Goal: Information Seeking & Learning: Learn about a topic

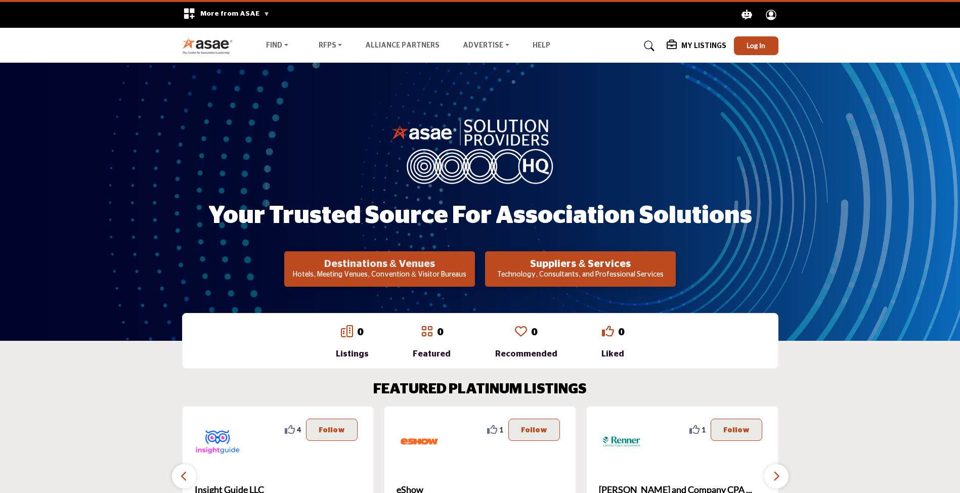
click at [351, 264] on h2 "Destinations & Venues" at bounding box center [379, 264] width 185 height 12
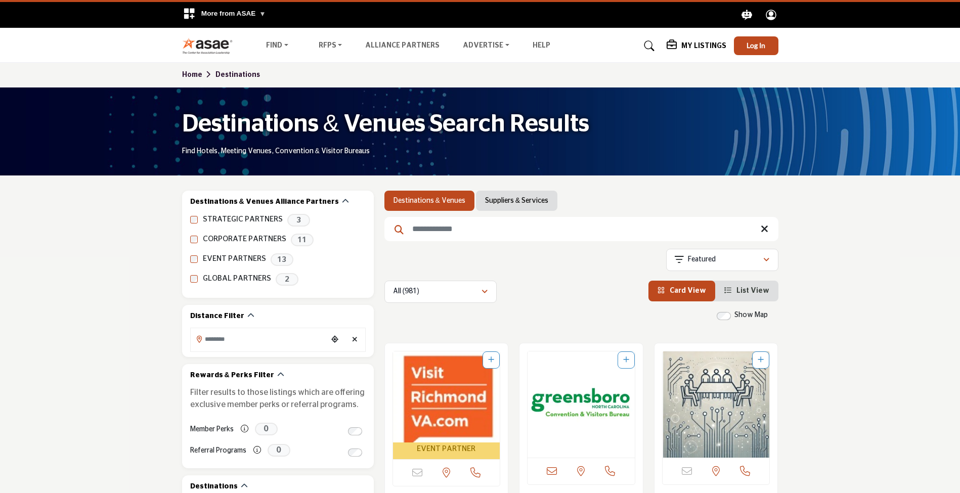
click at [568, 219] on input "Search Keyword" at bounding box center [581, 229] width 394 height 24
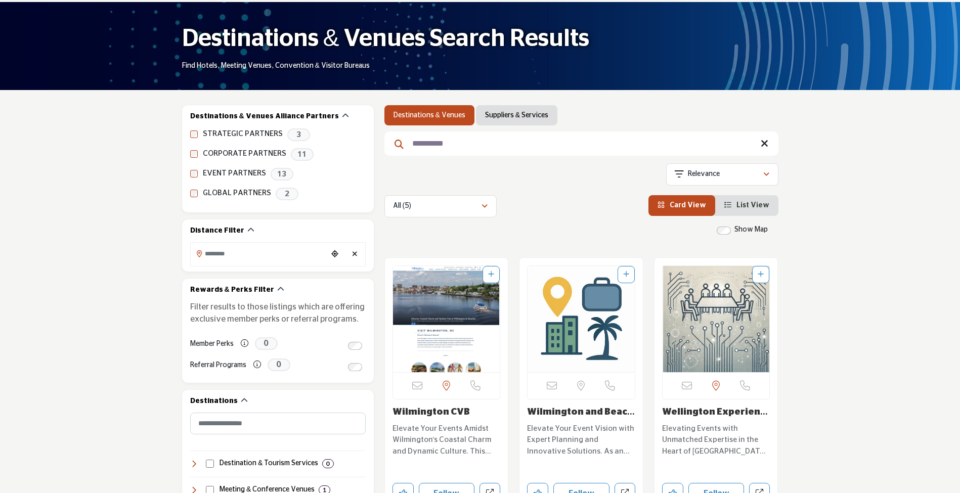
scroll to position [90, 0]
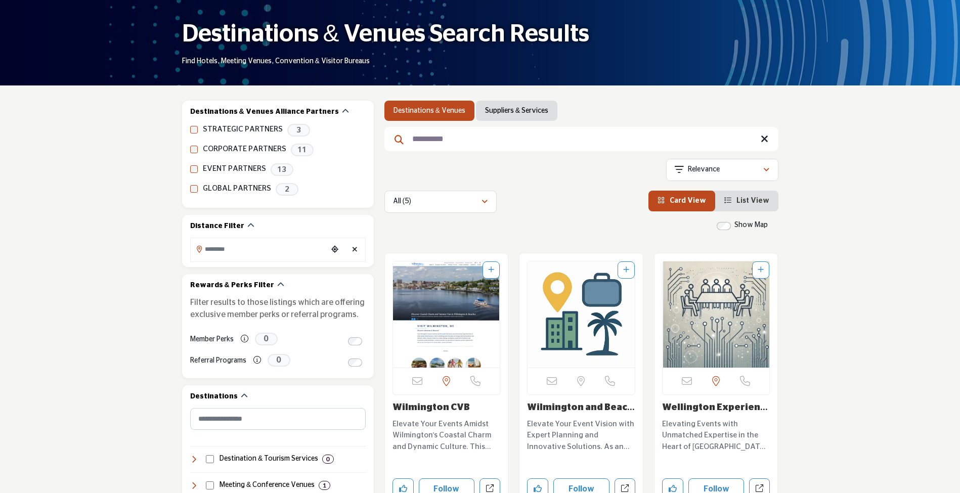
type input "**********"
click at [410, 404] on link "Wilmington CVB" at bounding box center [431, 407] width 77 height 9
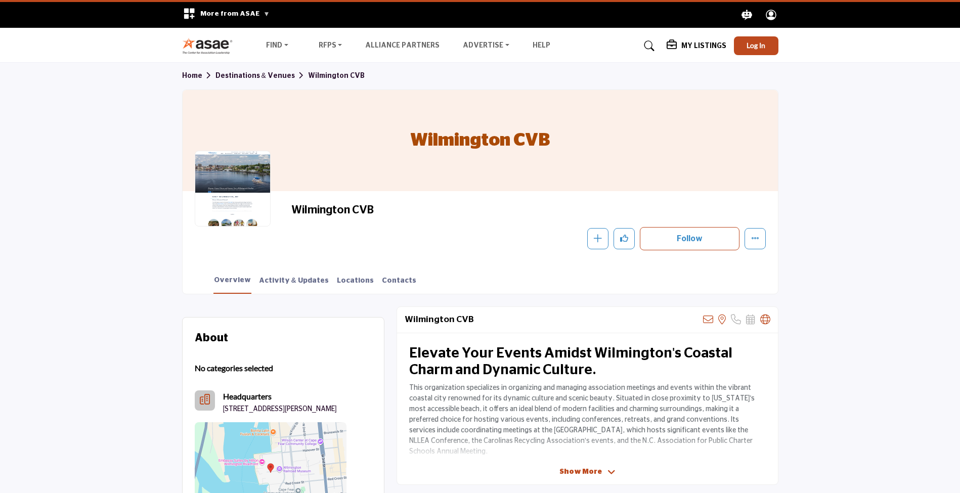
click at [214, 46] on img at bounding box center [210, 45] width 56 height 17
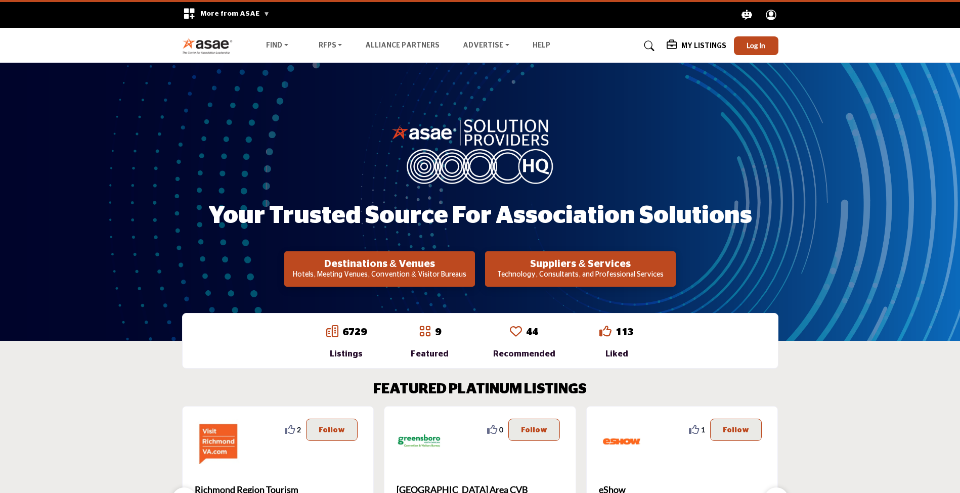
click at [795, 157] on div "Your Trusted Source for Association Solutions Destinations & Venues Hotels, Mee…" at bounding box center [480, 202] width 960 height 278
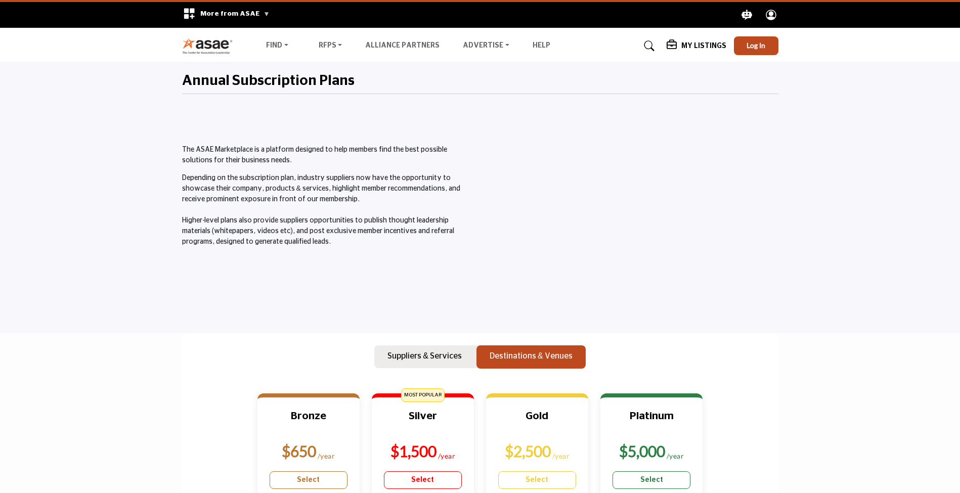
click at [261, 186] on p "Depending on the subscription plan, industry suppliers now have the opportunity…" at bounding box center [328, 210] width 293 height 74
